Goal: Book appointment/travel/reservation

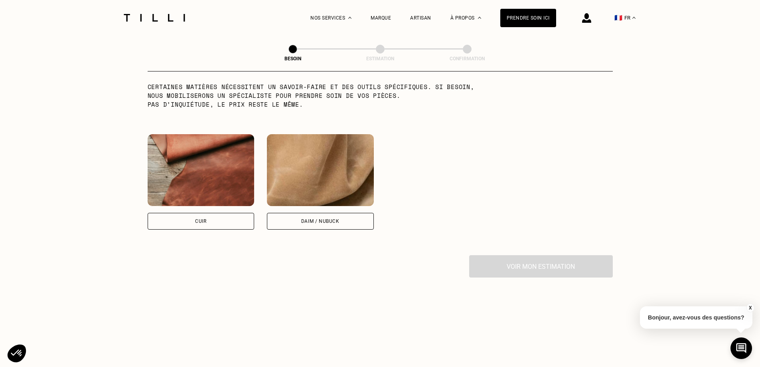
scroll to position [707, 0]
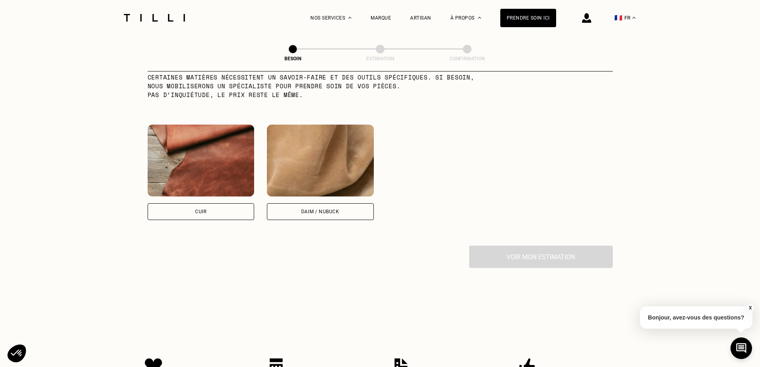
click at [334, 188] on img at bounding box center [320, 161] width 107 height 72
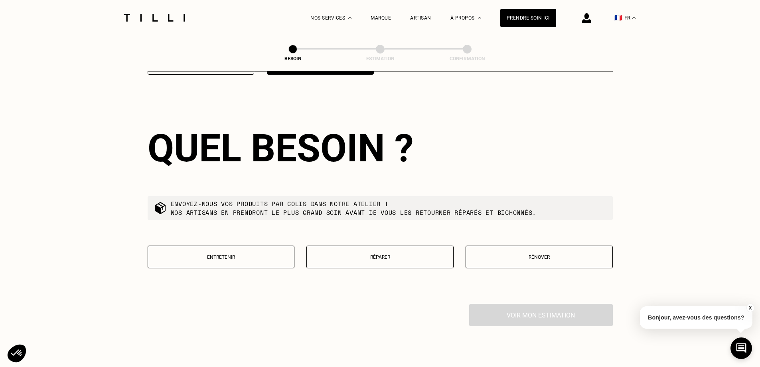
scroll to position [857, 0]
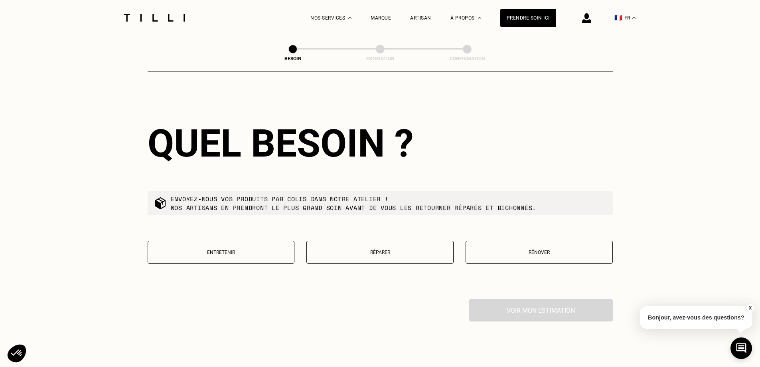
click at [430, 249] on p "Réparer" at bounding box center [380, 252] width 138 height 6
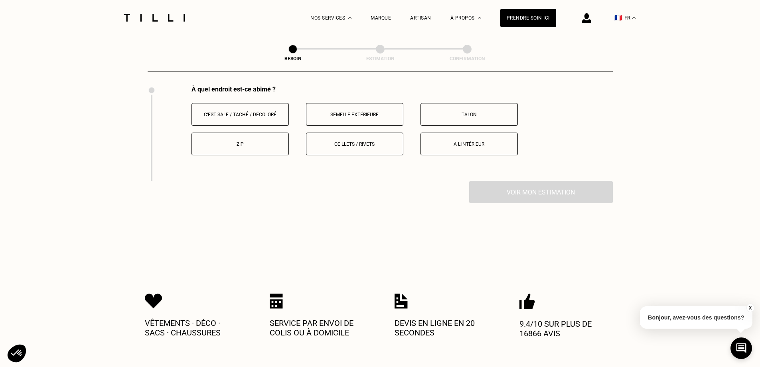
scroll to position [1022, 0]
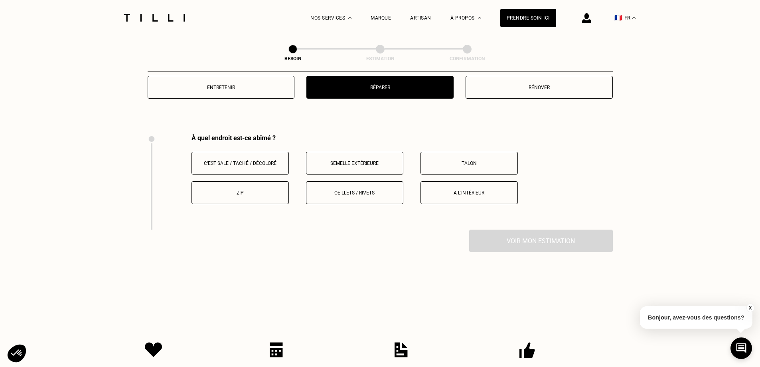
click at [266, 161] on p "C‘est sale / taché / décoloré" at bounding box center [240, 163] width 89 height 6
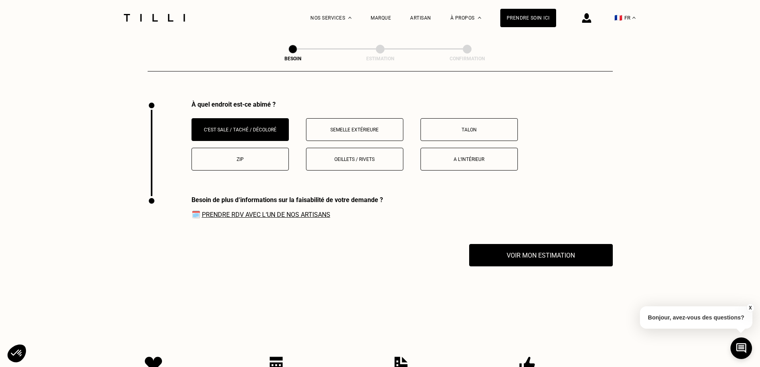
scroll to position [1037, 0]
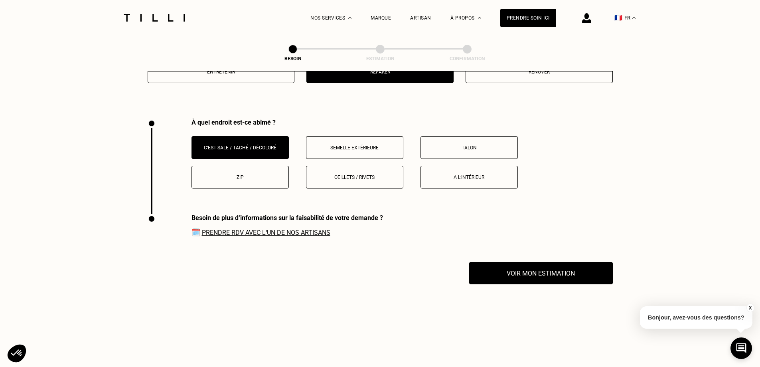
click at [338, 148] on button "Semelle extérieure" at bounding box center [354, 147] width 97 height 23
click at [344, 147] on button "Semelle extérieure" at bounding box center [354, 147] width 97 height 23
click at [463, 145] on p "Talon" at bounding box center [469, 148] width 89 height 6
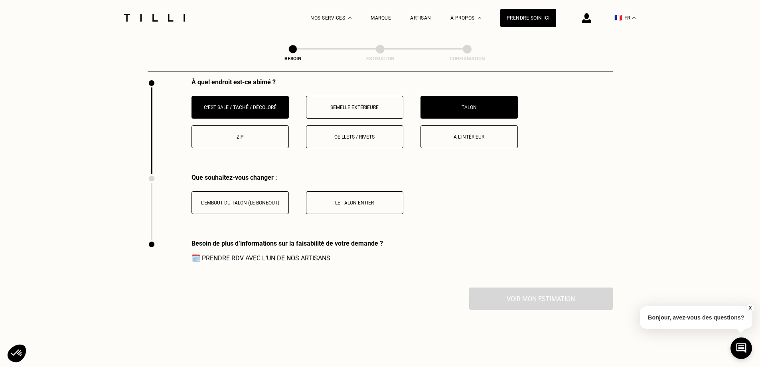
scroll to position [1077, 0]
click at [346, 200] on p "Le talon entier" at bounding box center [354, 203] width 89 height 6
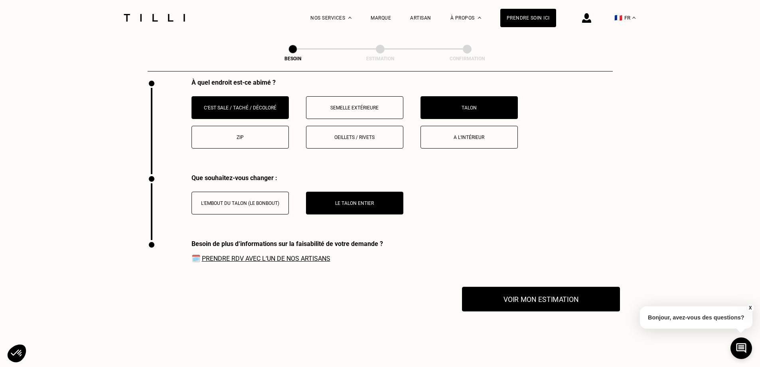
click at [523, 294] on button "Voir mon estimation" at bounding box center [541, 299] width 158 height 25
